Goal: Task Accomplishment & Management: Use online tool/utility

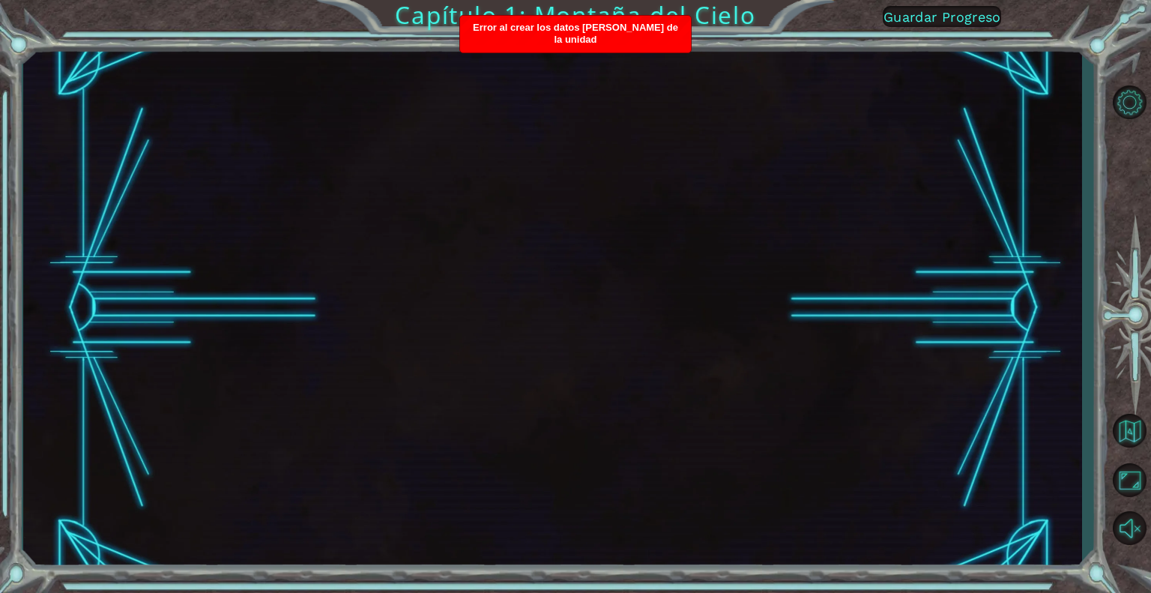
drag, startPoint x: 595, startPoint y: 74, endPoint x: 584, endPoint y: 86, distance: 16.4
click at [584, 86] on div at bounding box center [552, 307] width 1059 height 521
click at [584, 20] on div "Error al crear los datos [PERSON_NAME] de la unidad" at bounding box center [575, 34] width 231 height 37
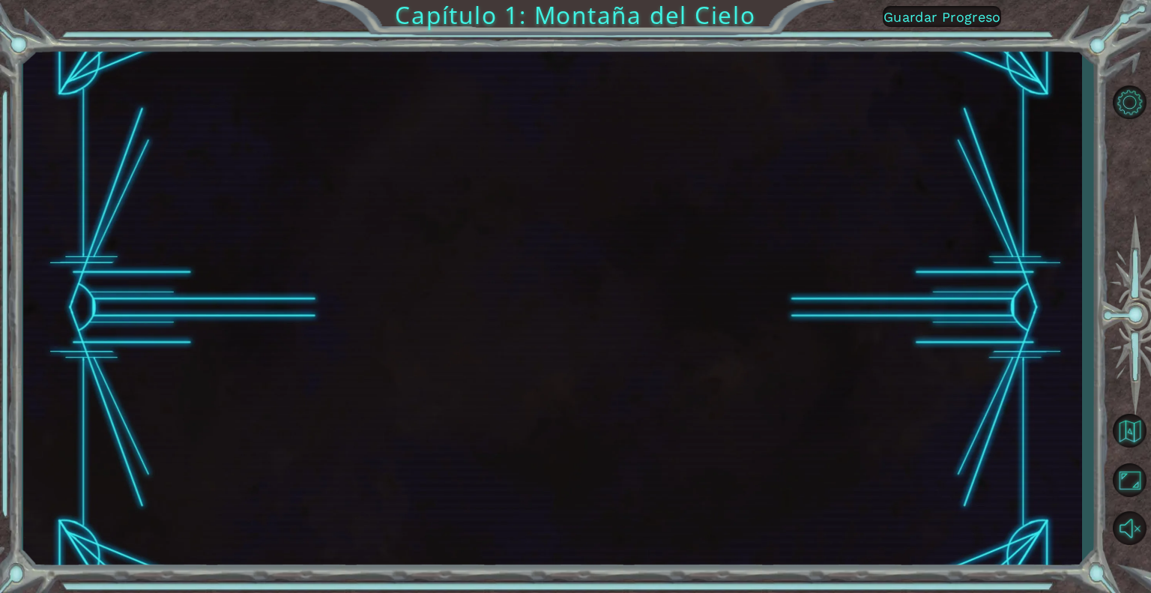
drag, startPoint x: 806, startPoint y: 175, endPoint x: 773, endPoint y: 218, distance: 53.9
drag, startPoint x: 773, startPoint y: 218, endPoint x: 328, endPoint y: 130, distance: 453.7
click at [328, 130] on div at bounding box center [552, 307] width 1059 height 521
drag, startPoint x: 186, startPoint y: 138, endPoint x: 515, endPoint y: 378, distance: 407.4
click at [515, 378] on div at bounding box center [552, 307] width 1059 height 521
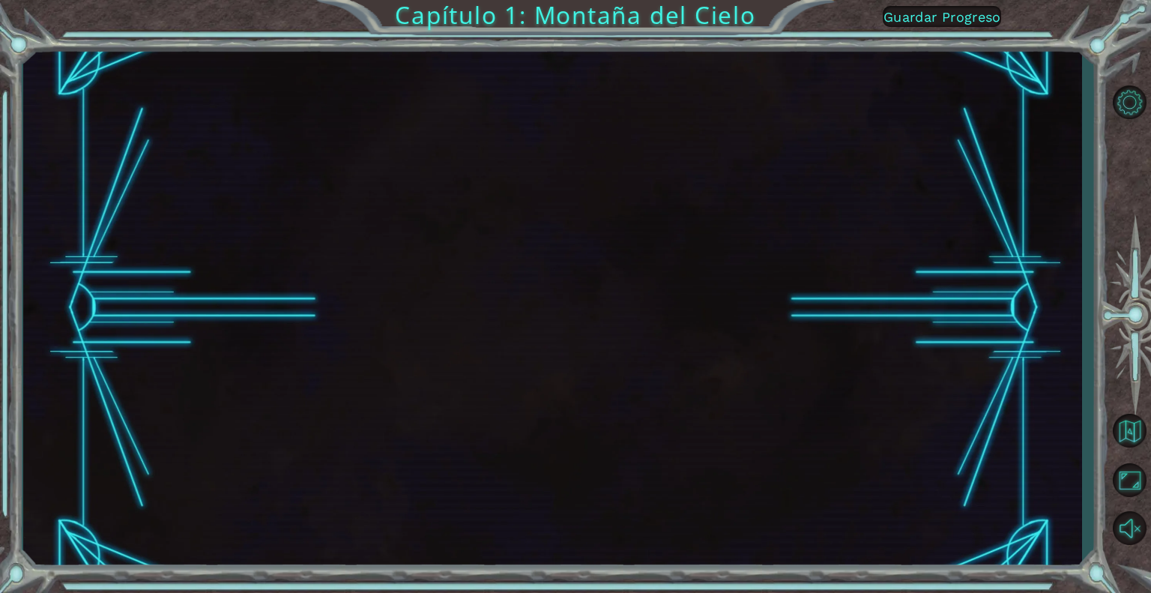
click at [935, 11] on font "Guardar Progreso" at bounding box center [942, 17] width 118 height 16
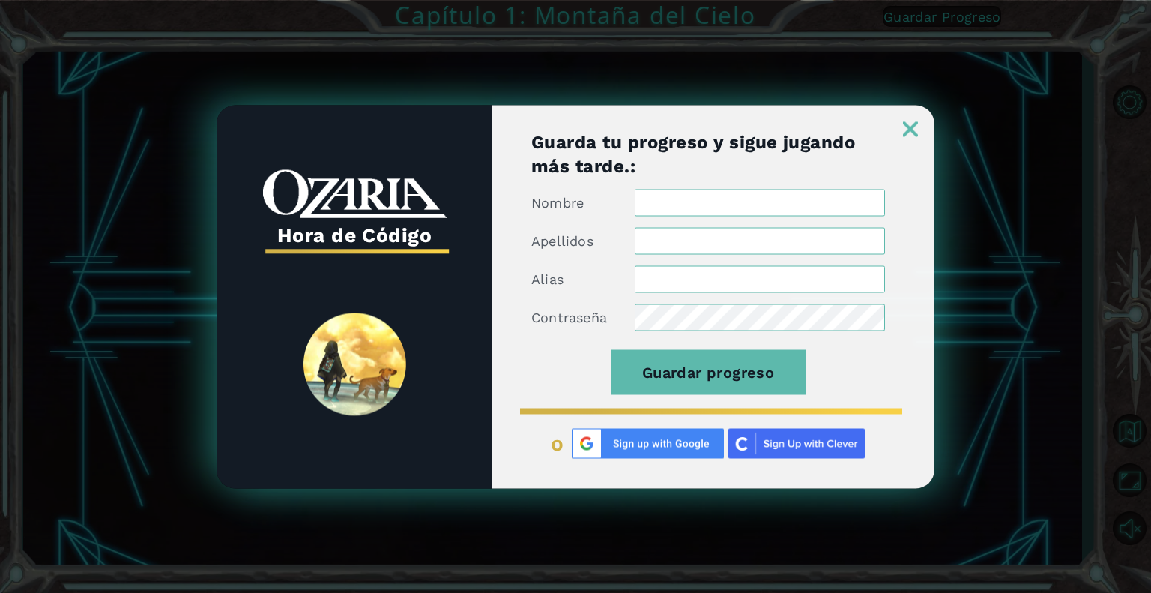
click at [910, 122] on img at bounding box center [910, 128] width 15 height 15
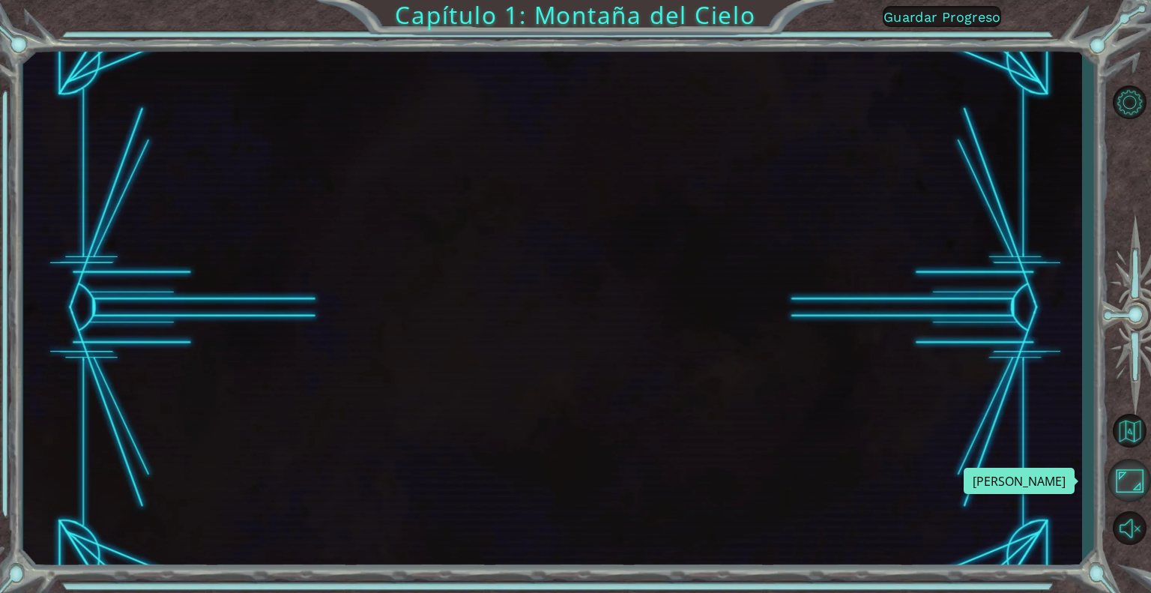
click at [1124, 480] on button "Maximizar Navegador" at bounding box center [1128, 479] width 43 height 43
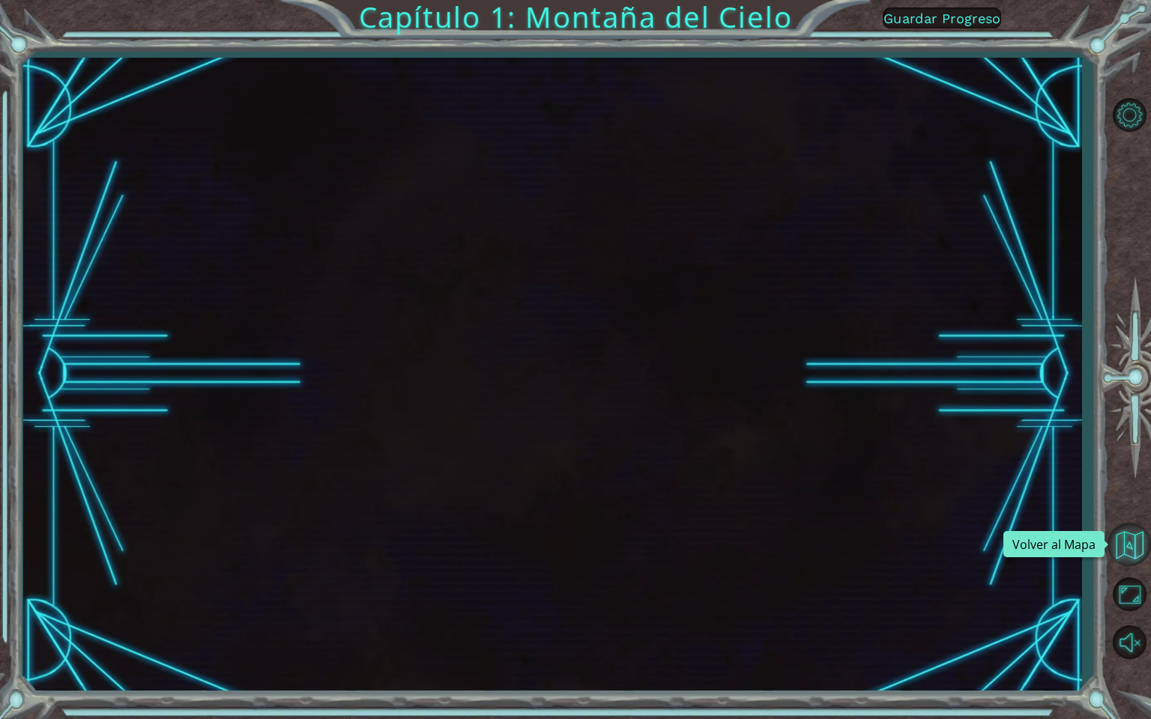
click at [1132, 545] on button "Volver al Mapa" at bounding box center [1128, 544] width 43 height 43
click at [1127, 555] on button "Volver al Mapa" at bounding box center [1128, 544] width 43 height 43
click at [1096, 592] on body "Capítulo 1: Montaña del Cielo Guardar Progreso Texto original Valora esta tradu…" at bounding box center [575, 359] width 1151 height 719
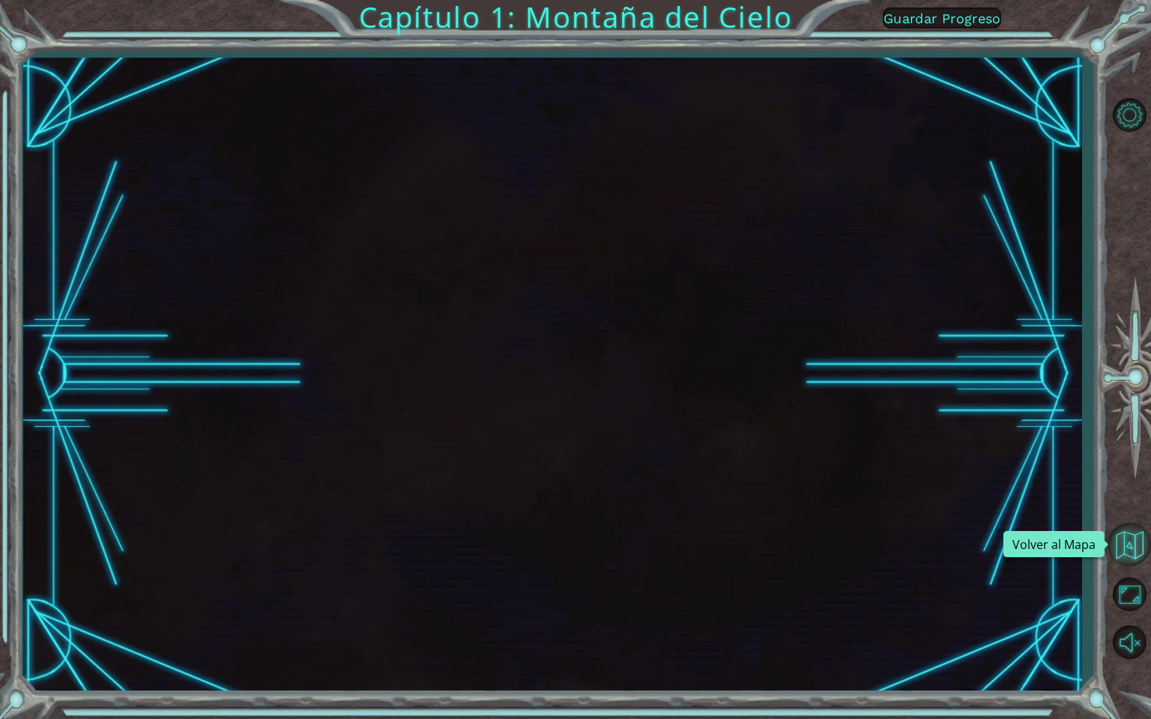
click at [1131, 537] on button "Volver al Mapa" at bounding box center [1128, 544] width 43 height 43
click at [1119, 533] on button "Volver al Mapa" at bounding box center [1128, 544] width 43 height 43
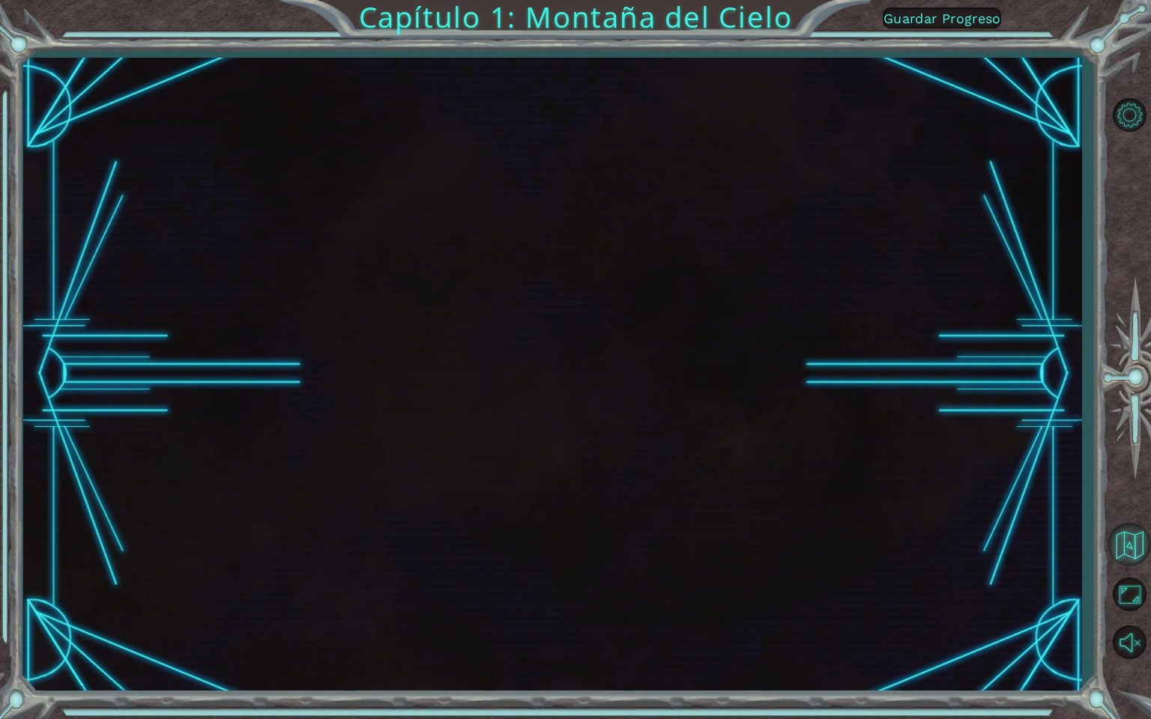
click at [1119, 533] on button "Volver al Mapa" at bounding box center [1128, 544] width 43 height 43
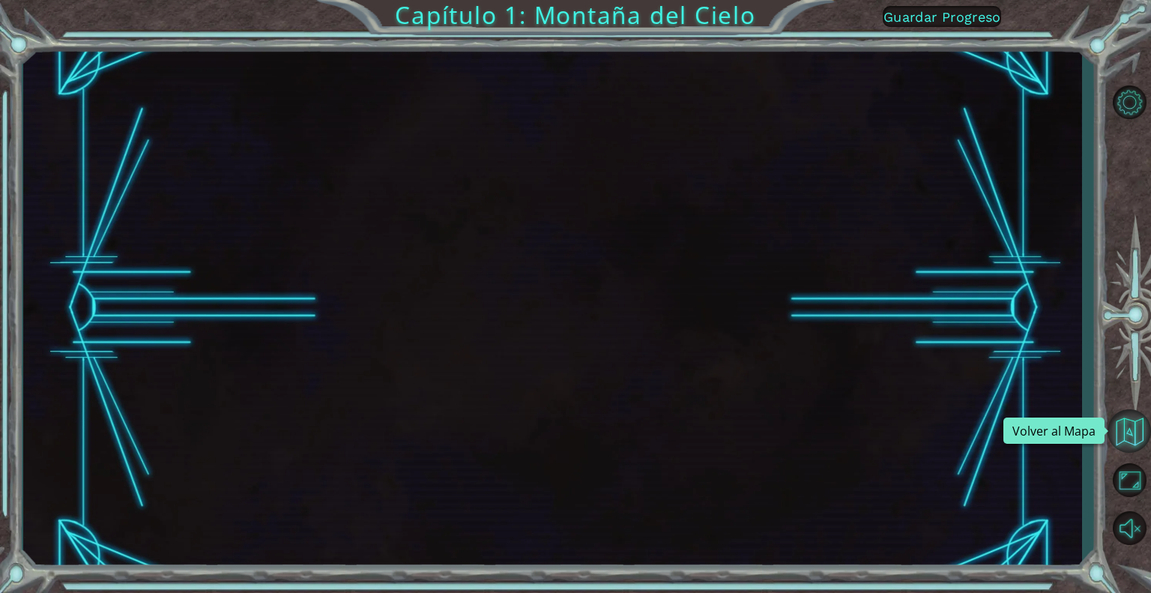
click at [1125, 448] on button "Volver al Mapa" at bounding box center [1128, 430] width 43 height 43
